Goal: Find contact information: Find contact information

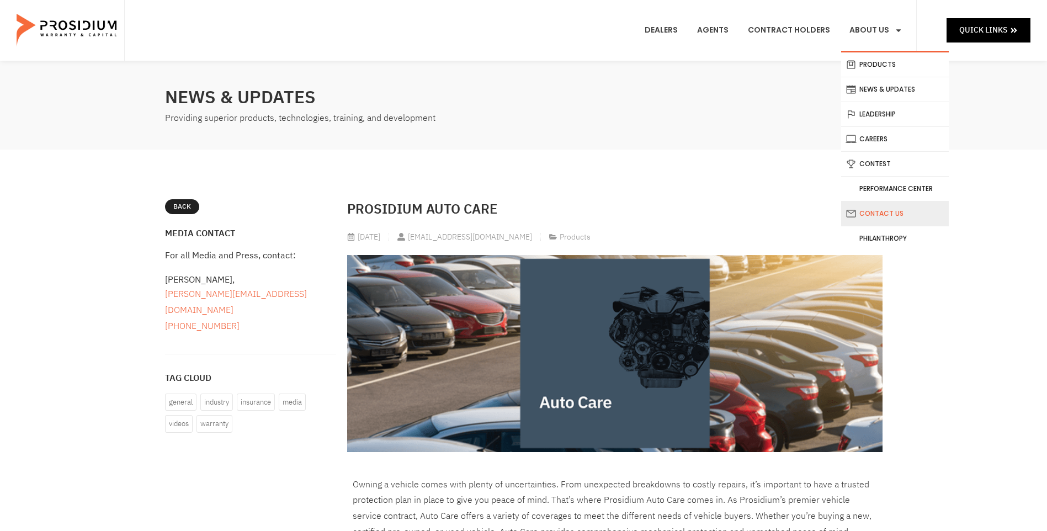
click at [899, 215] on link "Contact Us" at bounding box center [895, 213] width 108 height 24
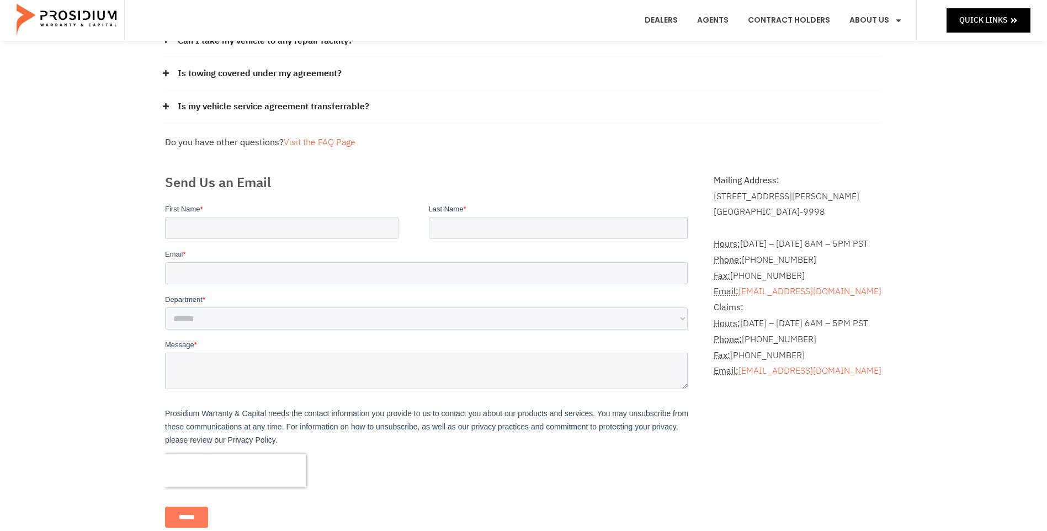
scroll to position [221, 0]
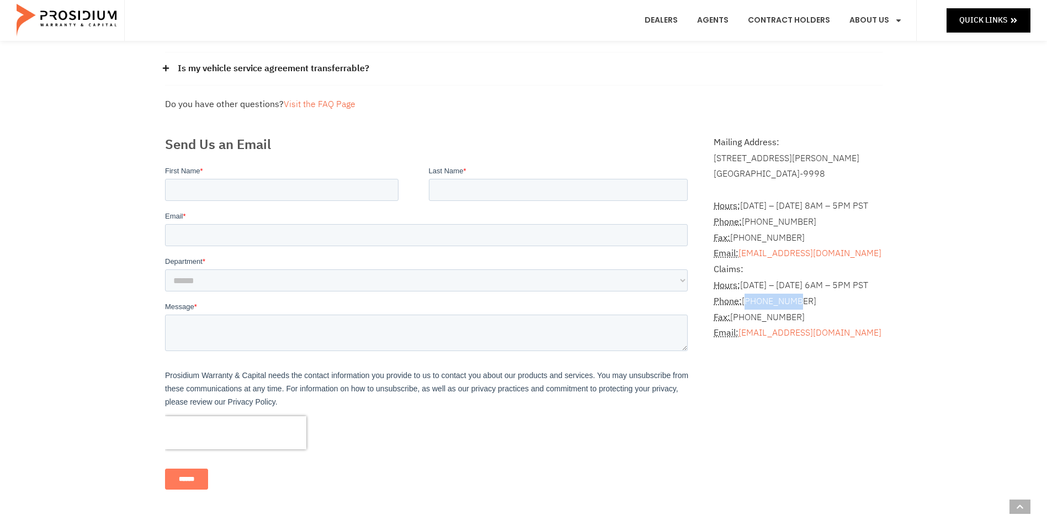
drag, startPoint x: 746, startPoint y: 305, endPoint x: 795, endPoint y: 307, distance: 48.6
click at [795, 307] on p "Claims: Hours: Monday – Friday 6AM – 5PM PST Phone: (360) 848-7922 Fax: (360) 6…" at bounding box center [798, 301] width 168 height 79
drag, startPoint x: 808, startPoint y: 302, endPoint x: 743, endPoint y: 304, distance: 64.0
click at [743, 304] on p "Claims: Hours: Monday – Friday 6AM – 5PM PST Phone: (360) 848-7922 Fax: (360) 6…" at bounding box center [798, 301] width 168 height 79
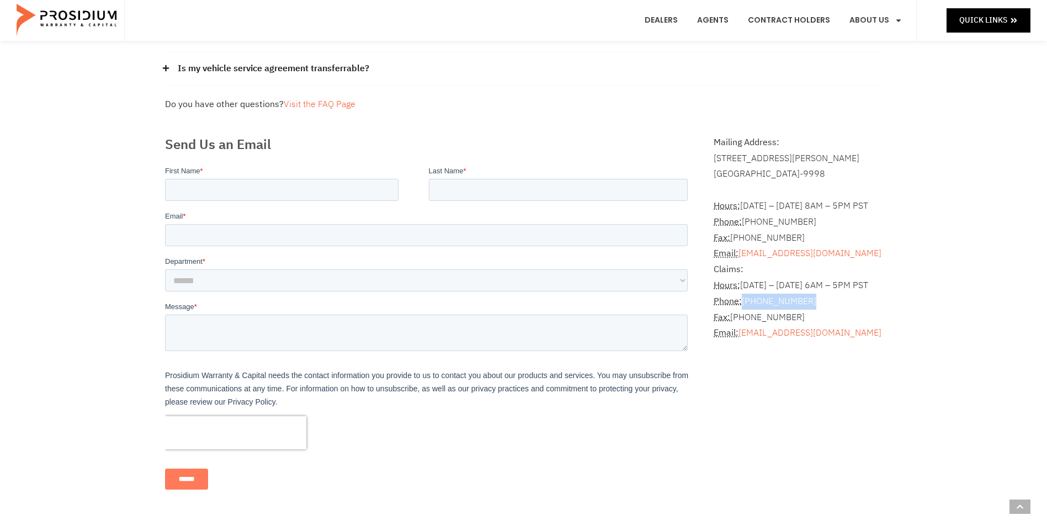
click at [743, 304] on p "Claims: Hours: Monday – Friday 6AM – 5PM PST Phone: (360) 848-7922 Fax: (360) 6…" at bounding box center [798, 301] width 168 height 79
drag, startPoint x: 744, startPoint y: 302, endPoint x: 810, endPoint y: 303, distance: 65.7
click at [810, 303] on p "Claims: Hours: Monday – Friday 6AM – 5PM PST Phone: (360) 848-7922 Fax: (360) 6…" at bounding box center [798, 301] width 168 height 79
drag, startPoint x: 744, startPoint y: 300, endPoint x: 795, endPoint y: 305, distance: 51.6
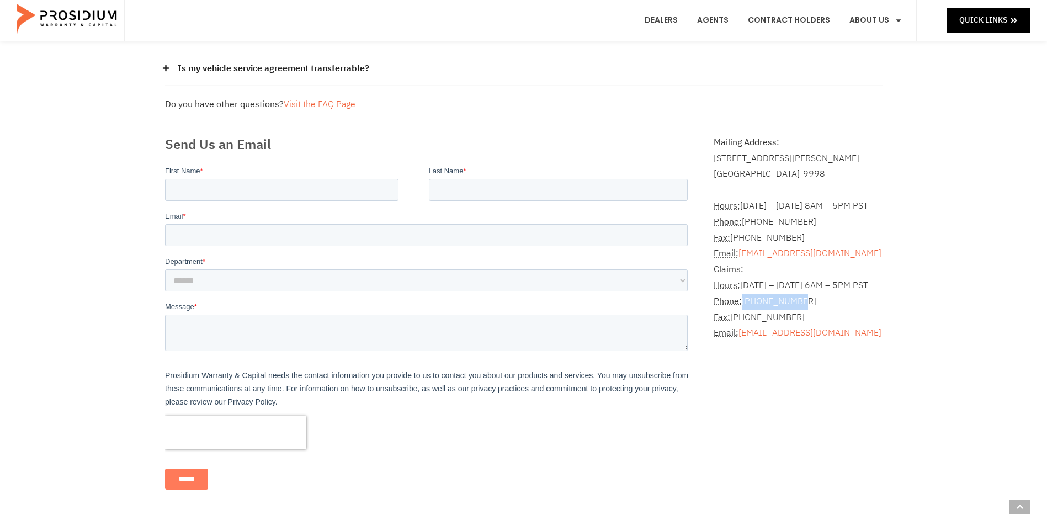
click at [795, 305] on p "Claims: Hours: Monday – Friday 6AM – 5PM PST Phone: (360) 848-7922 Fax: (360) 6…" at bounding box center [798, 301] width 168 height 79
drag, startPoint x: 795, startPoint y: 305, endPoint x: 804, endPoint y: 305, distance: 8.3
click at [804, 305] on p "Claims: Hours: Monday – Friday 6AM – 5PM PST Phone: (360) 848-7922 Fax: (360) 6…" at bounding box center [798, 301] width 168 height 79
drag, startPoint x: 809, startPoint y: 302, endPoint x: 745, endPoint y: 302, distance: 64.6
click at [745, 302] on p "Claims: Hours: Monday – Friday 6AM – 5PM PST Phone: (360) 848-7922 Fax: (360) 6…" at bounding box center [798, 301] width 168 height 79
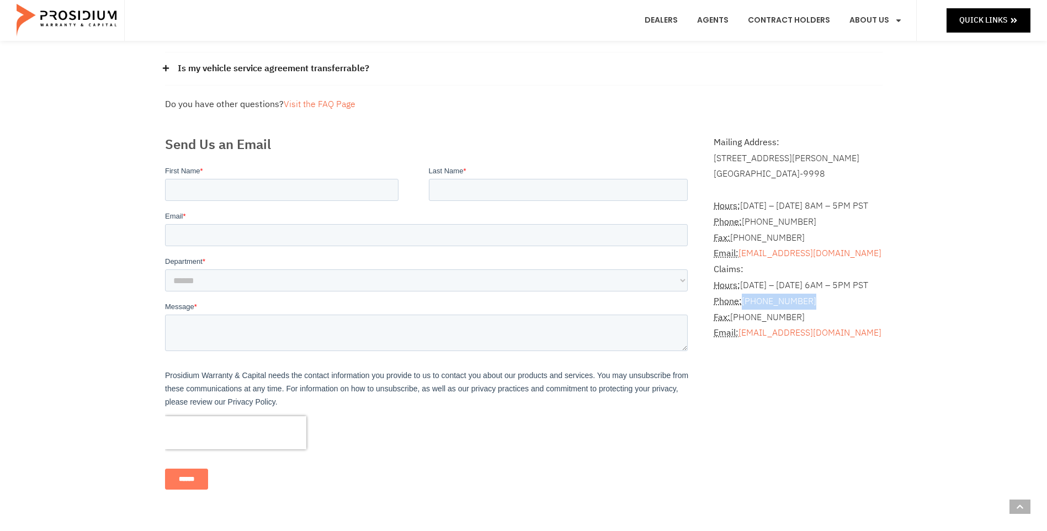
click at [745, 302] on p "Claims: Hours: Monday – Friday 6AM – 5PM PST Phone: (360) 848-7922 Fax: (360) 6…" at bounding box center [798, 301] width 168 height 79
drag, startPoint x: 745, startPoint y: 302, endPoint x: 817, endPoint y: 304, distance: 72.9
click at [817, 304] on p "Claims: Hours: Monday – Friday 6AM – 5PM PST Phone: (360) 848-7922 Fax: (360) 6…" at bounding box center [798, 301] width 168 height 79
drag, startPoint x: 748, startPoint y: 300, endPoint x: 818, endPoint y: 302, distance: 70.2
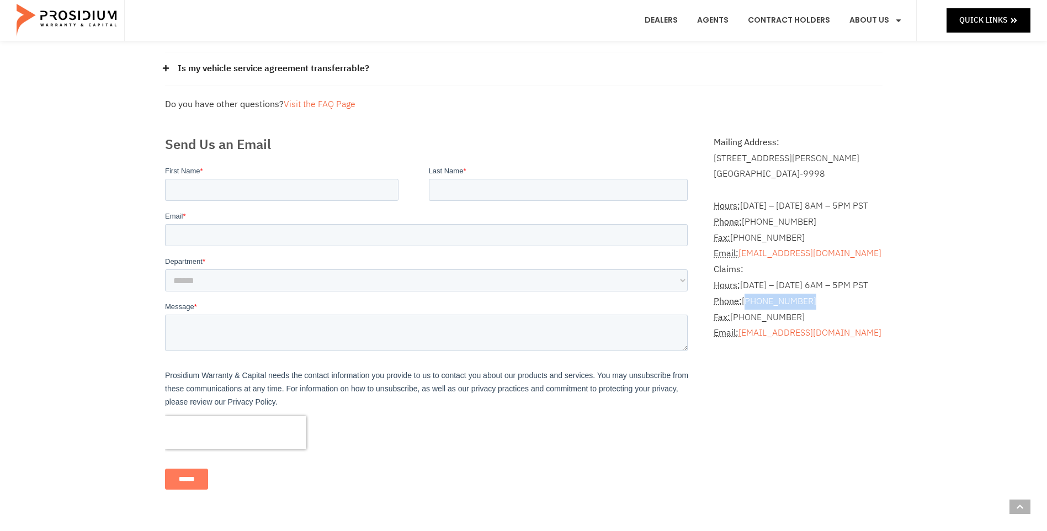
click at [818, 302] on p "Claims: Hours: Monday – Friday 6AM – 5PM PST Phone: (360) 848-7922 Fax: (360) 6…" at bounding box center [798, 301] width 168 height 79
drag, startPoint x: 810, startPoint y: 301, endPoint x: 746, endPoint y: 301, distance: 64.6
click at [746, 301] on p "Claims: Hours: Monday – Friday 6AM – 5PM PST Phone: (360) 848-7922 Fax: (360) 6…" at bounding box center [798, 301] width 168 height 79
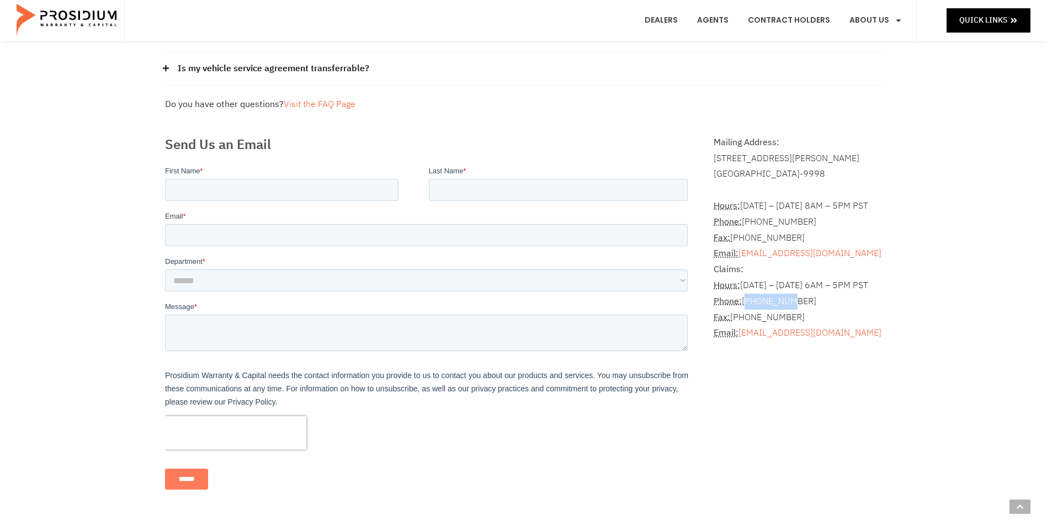
drag, startPoint x: 746, startPoint y: 300, endPoint x: 789, endPoint y: 302, distance: 42.6
click at [789, 302] on p "Claims: Hours: Monday – Friday 6AM – 5PM PST Phone: (360) 848-7922 Fax: (360) 6…" at bounding box center [798, 301] width 168 height 79
drag, startPoint x: 789, startPoint y: 302, endPoint x: 876, endPoint y: 308, distance: 87.4
click at [876, 308] on p "Claims: Hours: Monday – Friday 6AM – 5PM PST Phone: (360) 848-7922 Fax: (360) 6…" at bounding box center [798, 301] width 168 height 79
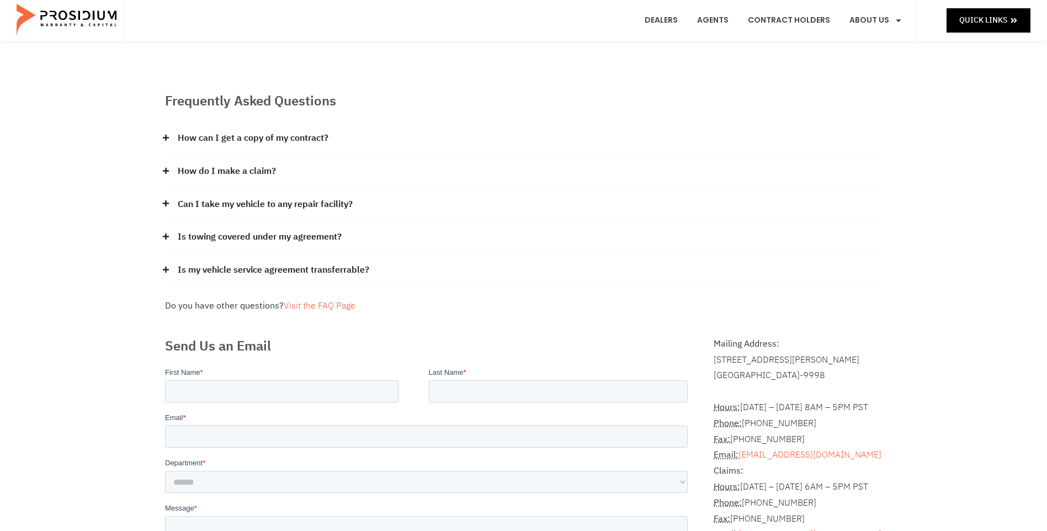
scroll to position [0, 0]
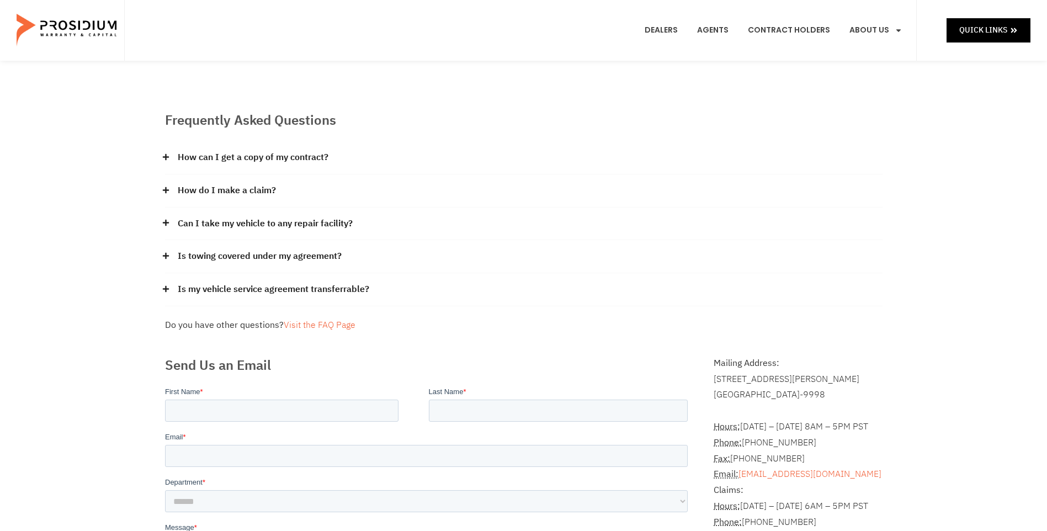
click at [88, 32] on img at bounding box center [68, 30] width 102 height 55
